Goal: Navigation & Orientation: Go to known website

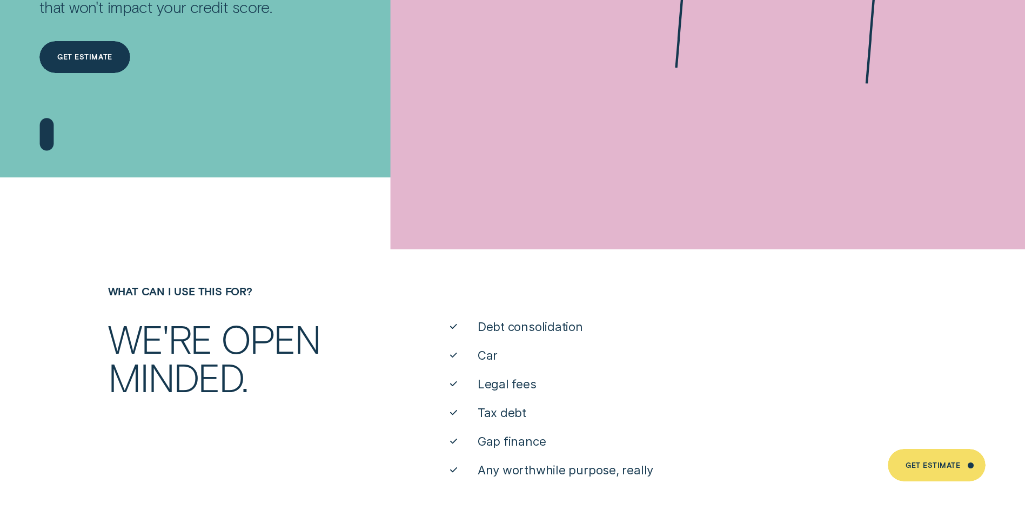
scroll to position [361, 0]
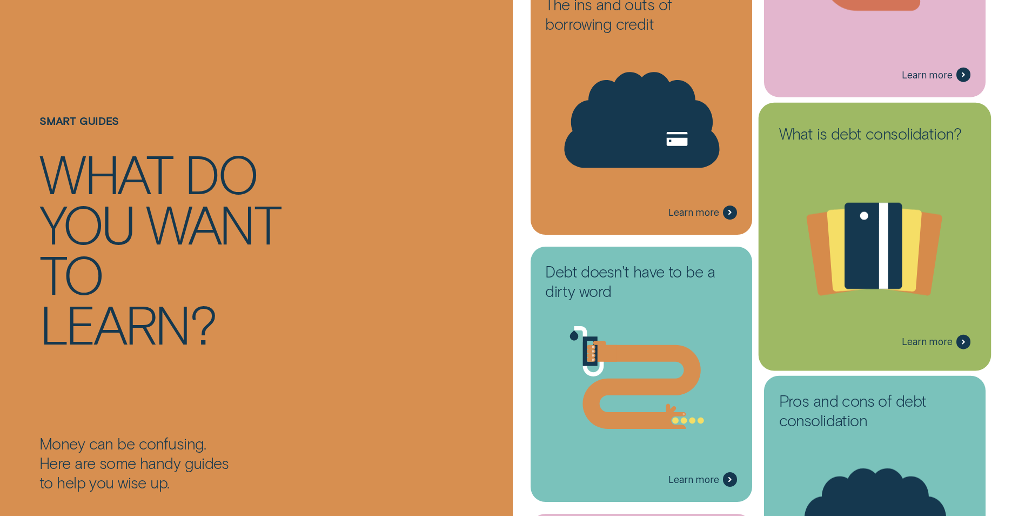
scroll to position [523, 0]
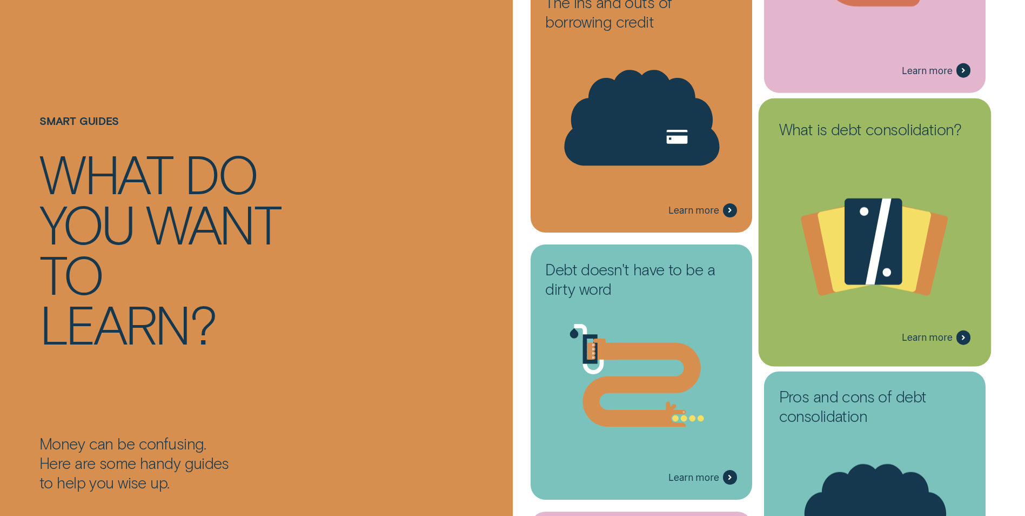
click at [917, 337] on span "Learn more" at bounding box center [927, 337] width 50 height 12
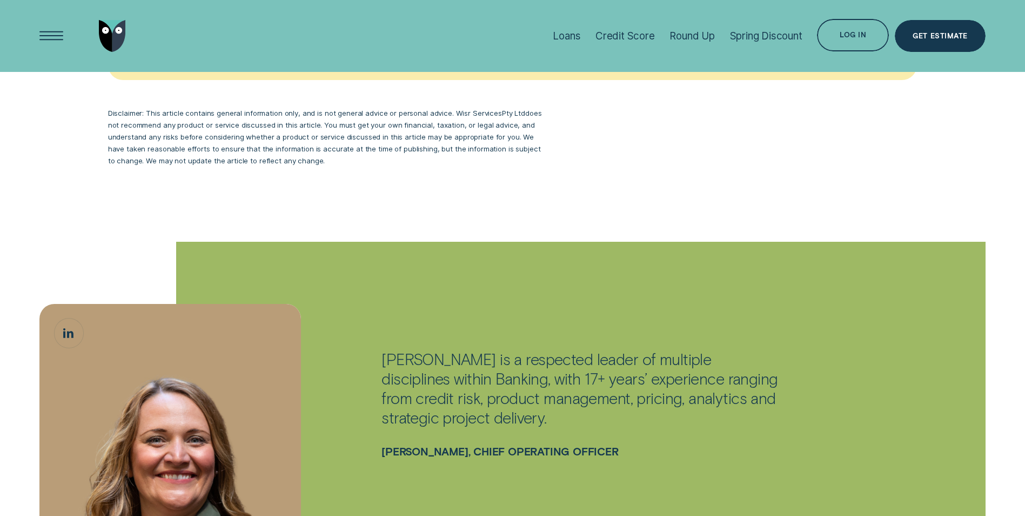
scroll to position [3369, 0]
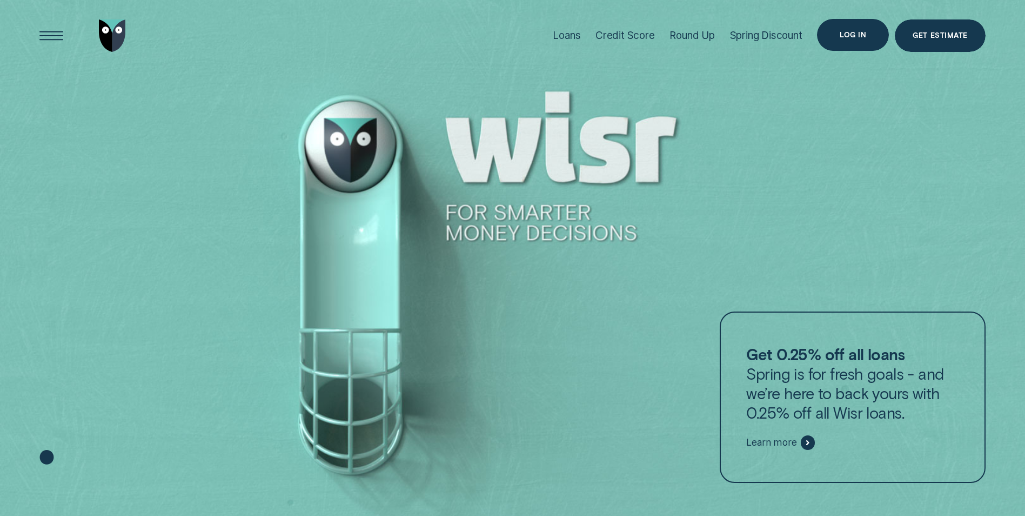
click at [855, 32] on div "Log in" at bounding box center [853, 35] width 26 height 6
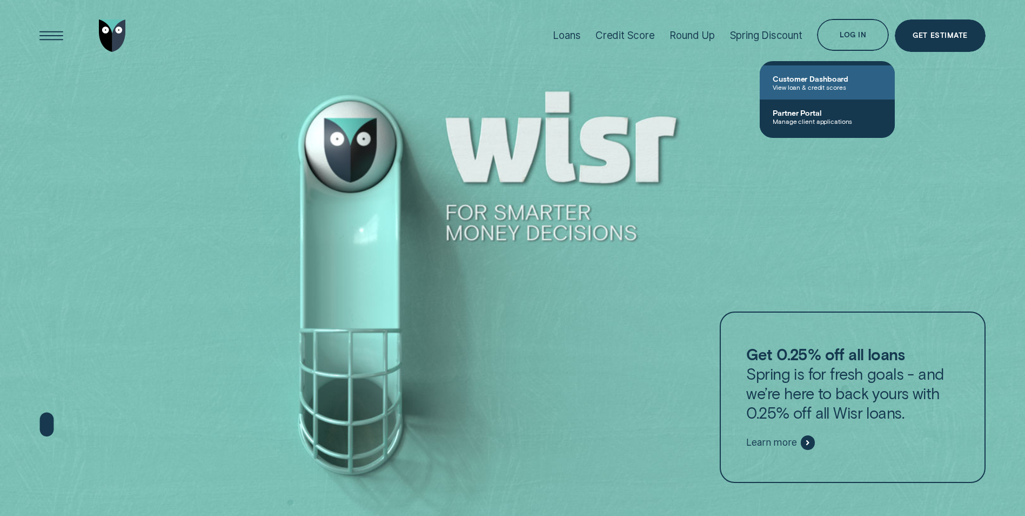
click at [810, 79] on span "Customer Dashboard" at bounding box center [827, 78] width 109 height 9
